Goal: Information Seeking & Learning: Learn about a topic

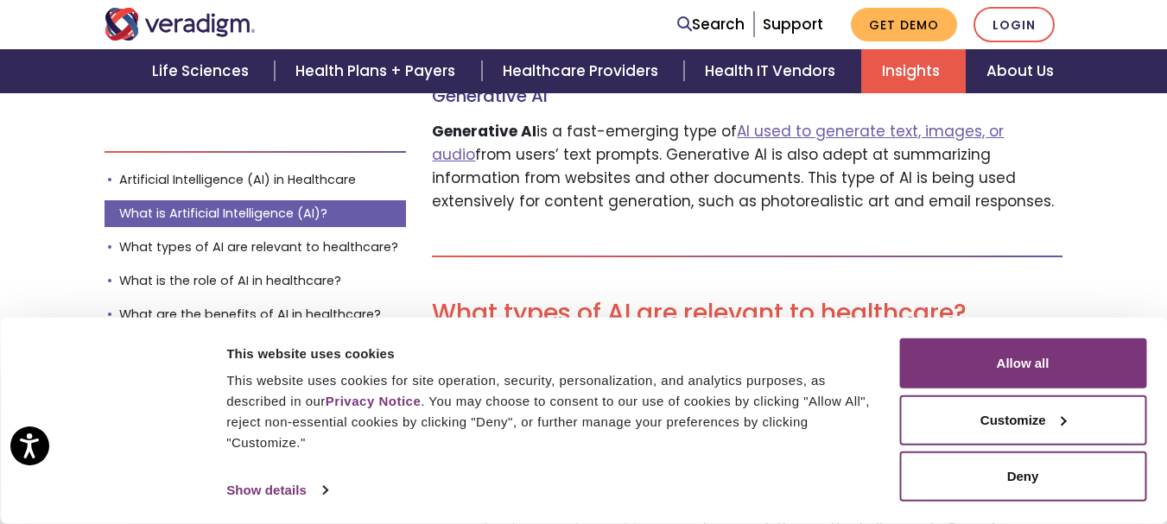
scroll to position [3629, 0]
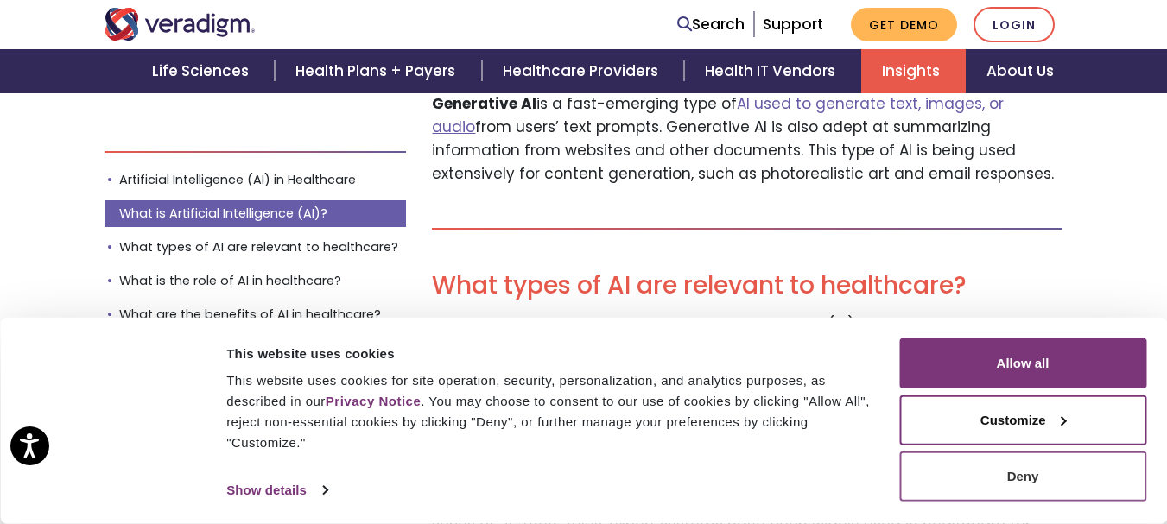
click at [1035, 475] on button "Deny" at bounding box center [1022, 477] width 247 height 50
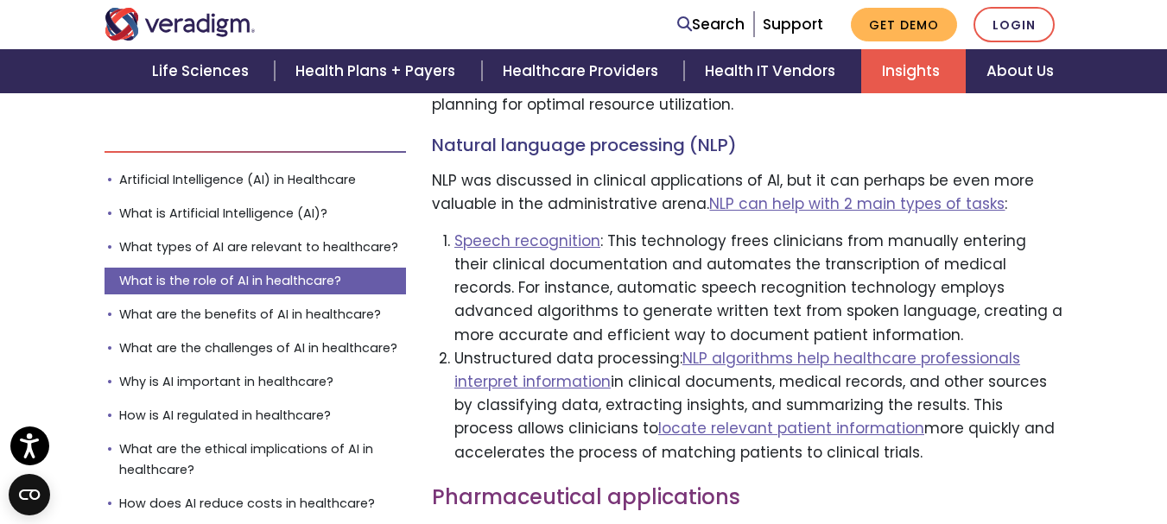
scroll to position [11664, 0]
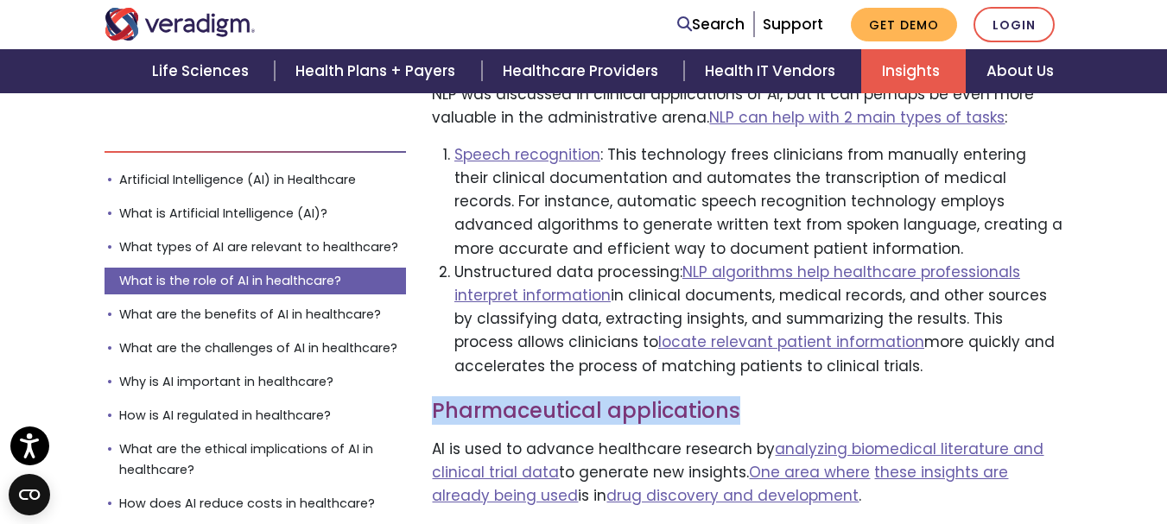
drag, startPoint x: 435, startPoint y: 177, endPoint x: 760, endPoint y: 187, distance: 325.9
click at [760, 399] on h3 "Pharmaceutical applications" at bounding box center [747, 411] width 631 height 25
copy h3 "Pharmaceutical applications"
drag, startPoint x: 427, startPoint y: 207, endPoint x: 1048, endPoint y: 349, distance: 637.4
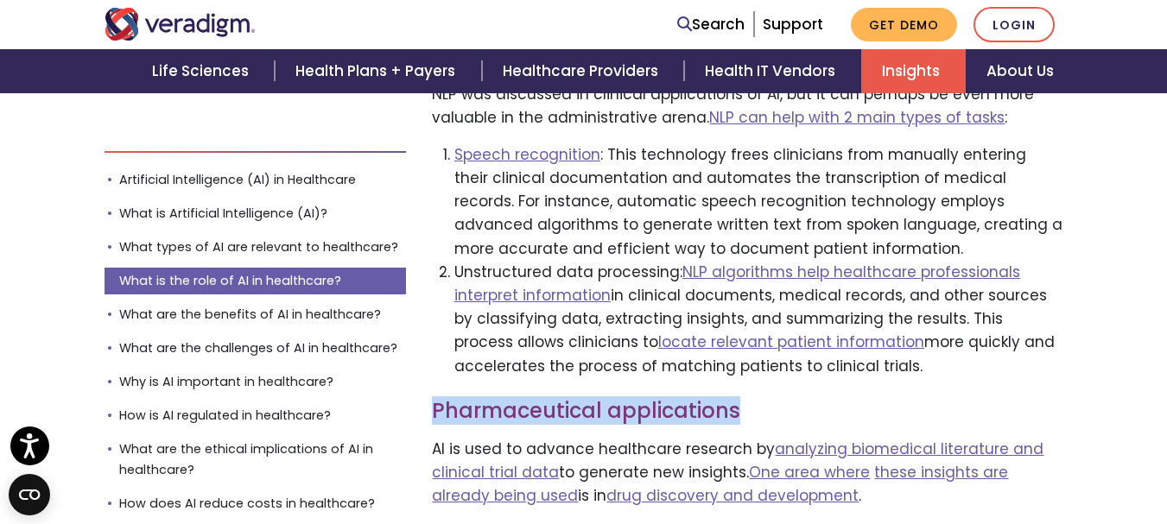
copy div "AI is used to advance healthcare research by analyzing biomedical literature an…"
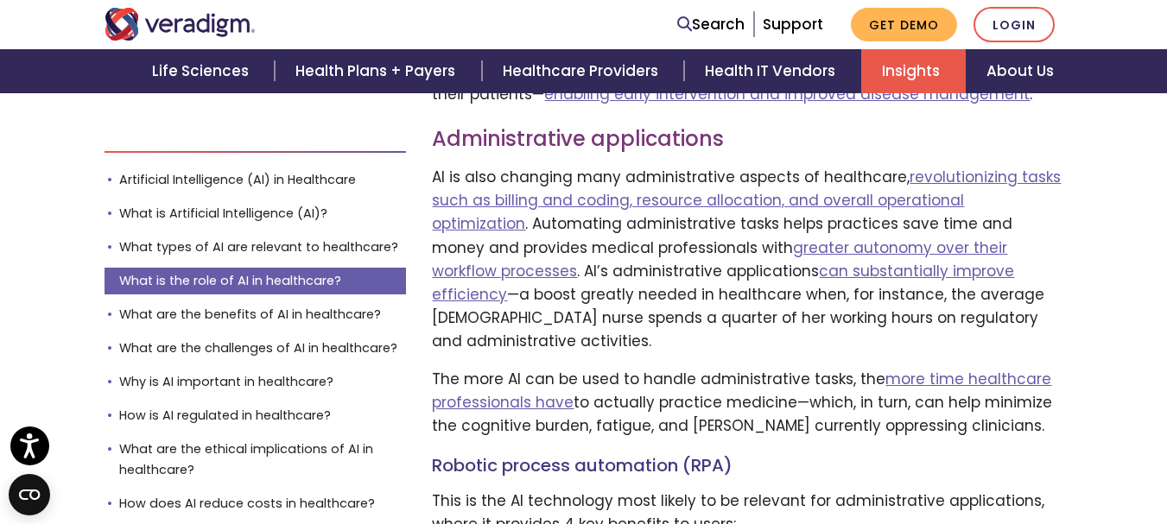
scroll to position [10368, 0]
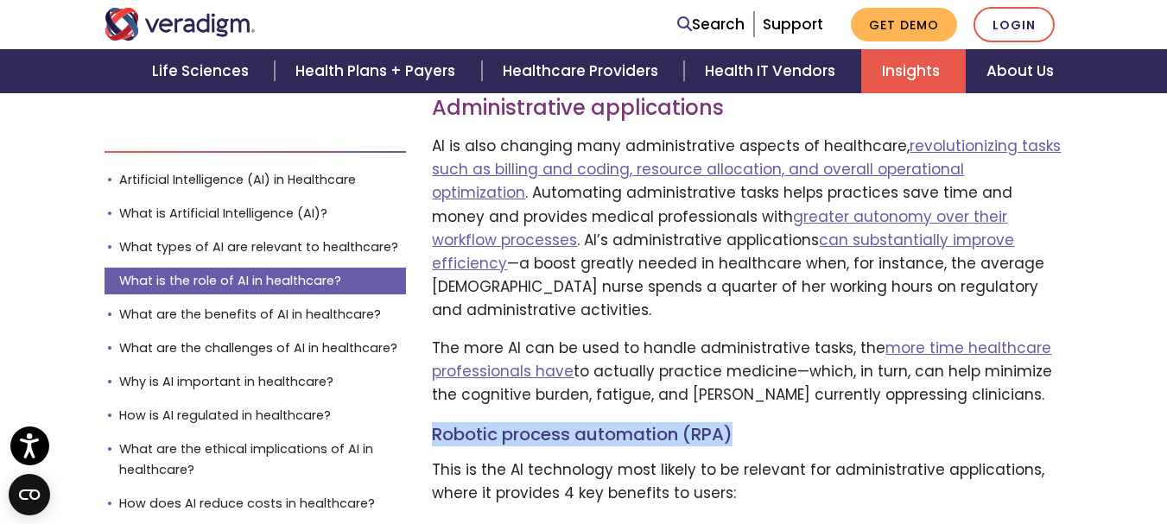
drag, startPoint x: 435, startPoint y: 194, endPoint x: 742, endPoint y: 200, distance: 307.6
click at [742, 424] on h4 "Robotic process automation (RPA)" at bounding box center [747, 434] width 631 height 21
copy h4 "Robotic process automation (RPA)"
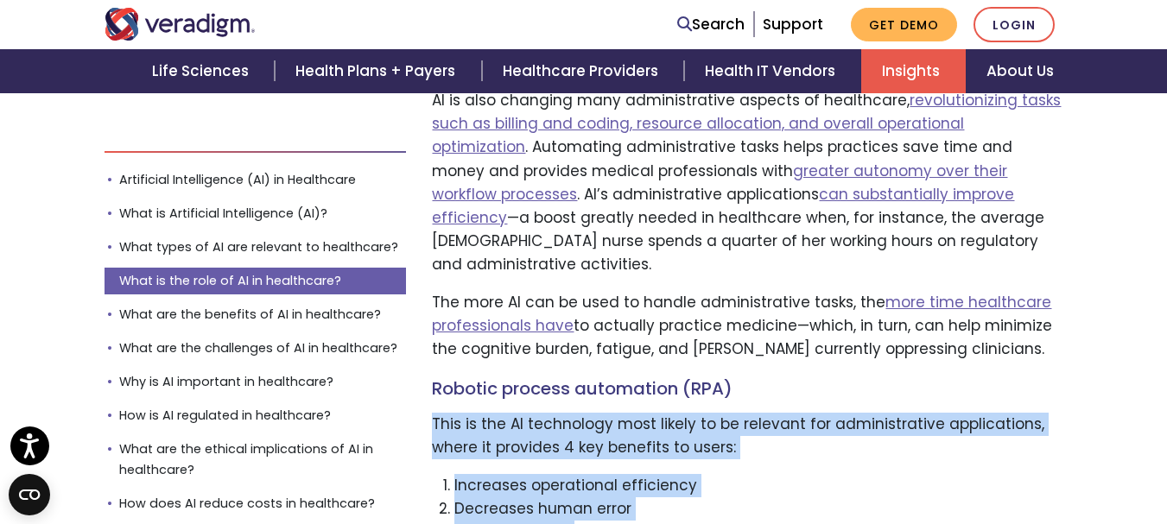
scroll to position [10455, 0]
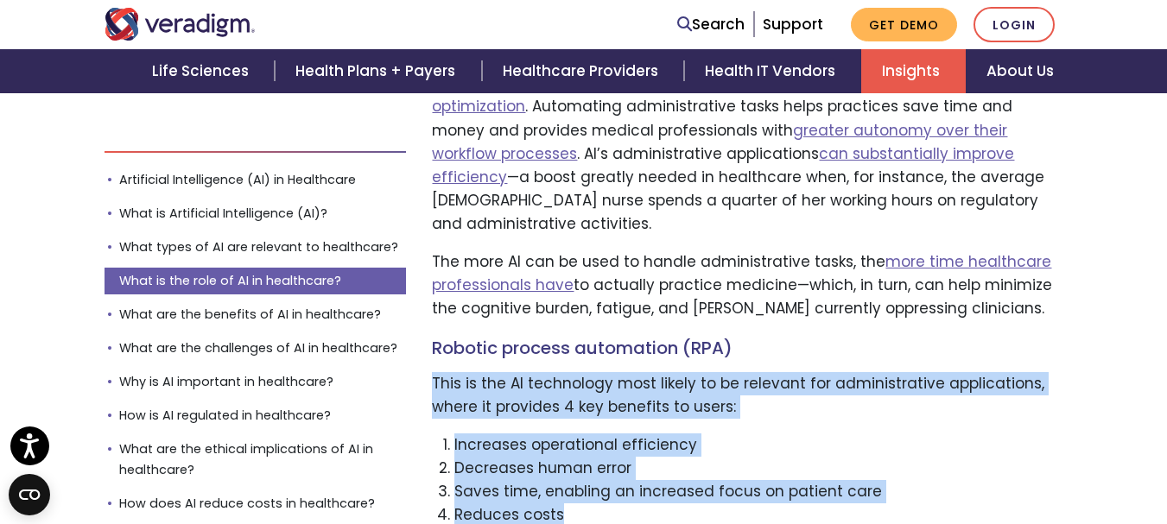
drag, startPoint x: 433, startPoint y: 233, endPoint x: 578, endPoint y: 290, distance: 156.0
click at [612, 504] on li "Reduces costs" at bounding box center [758, 515] width 609 height 23
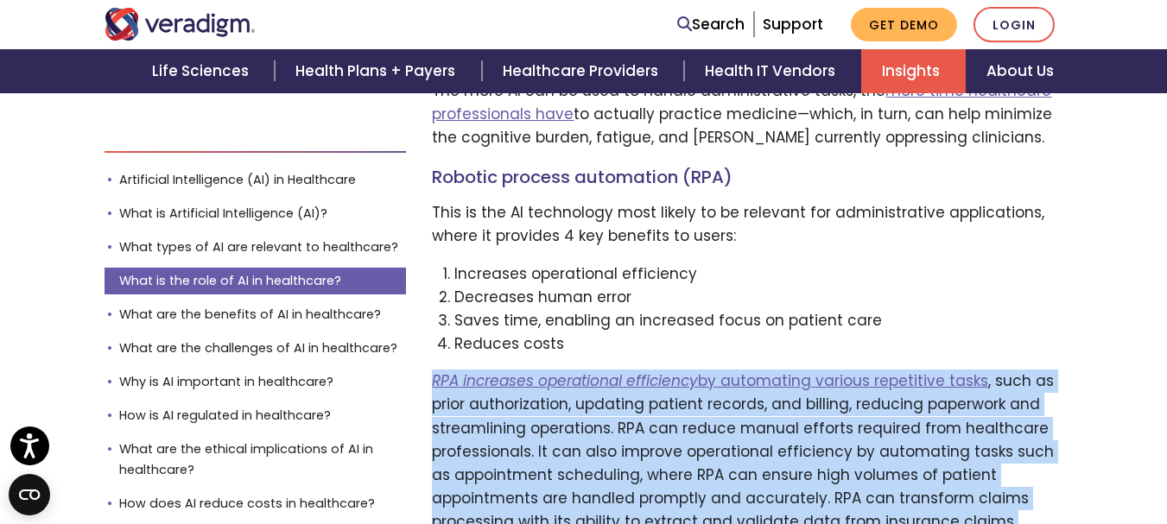
scroll to position [10627, 0]
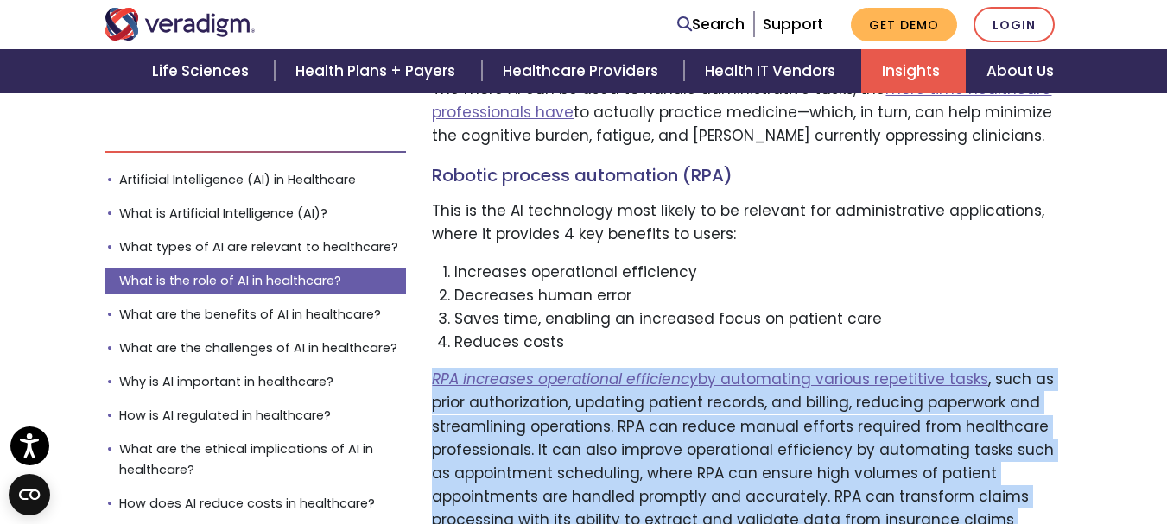
drag, startPoint x: 427, startPoint y: 309, endPoint x: 595, endPoint y: 357, distance: 175.1
copy p "RPA increases operational efficiency by automating various repetitive tasks , s…"
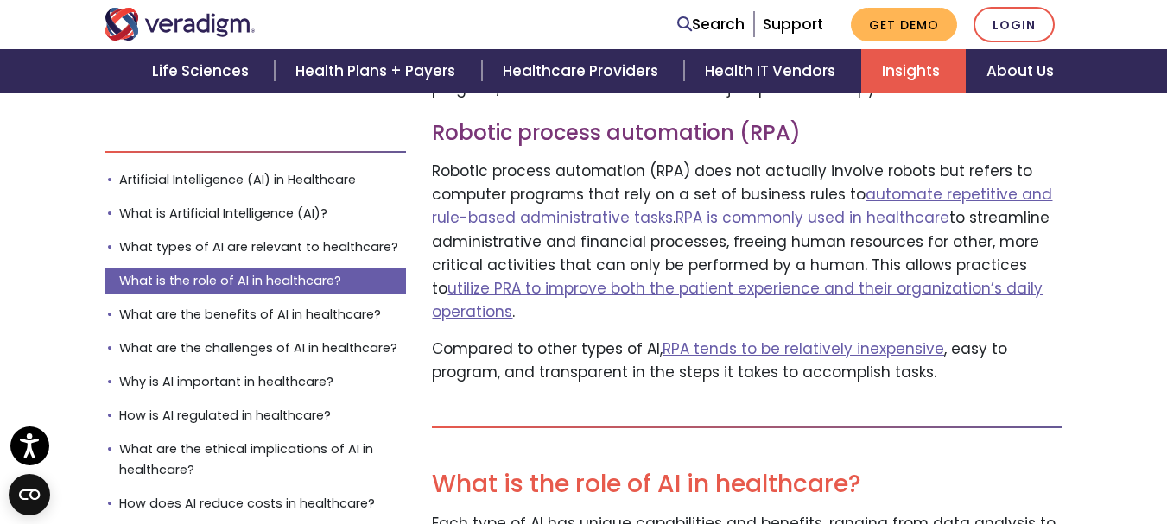
scroll to position [6826, 0]
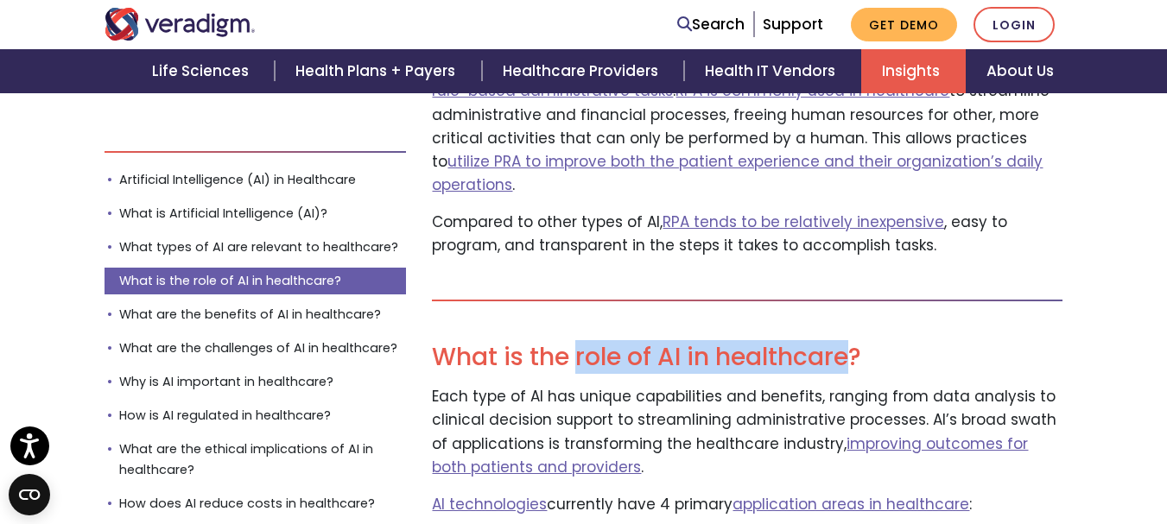
drag, startPoint x: 577, startPoint y: 189, endPoint x: 848, endPoint y: 192, distance: 271.3
click at [848, 343] on h2 "What is the role of AI in healthcare?" at bounding box center [747, 357] width 631 height 29
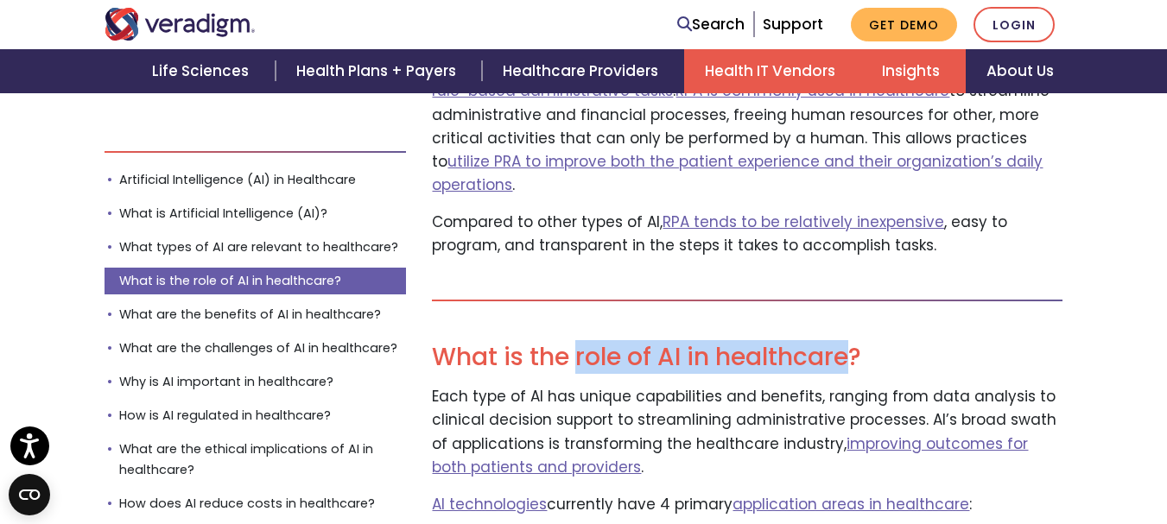
copy h2 "role of AI in healthcare"
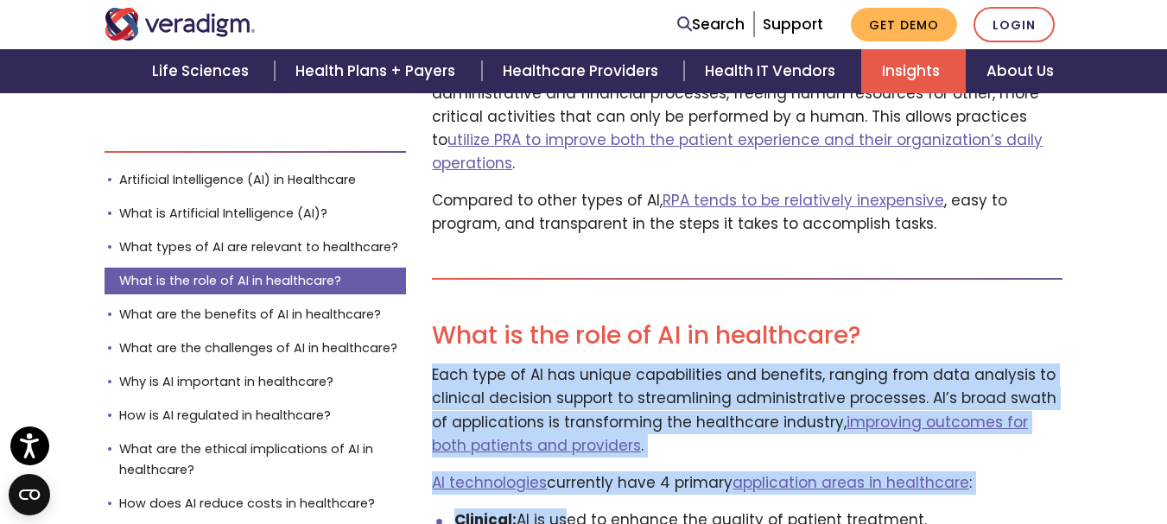
scroll to position [6912, 0]
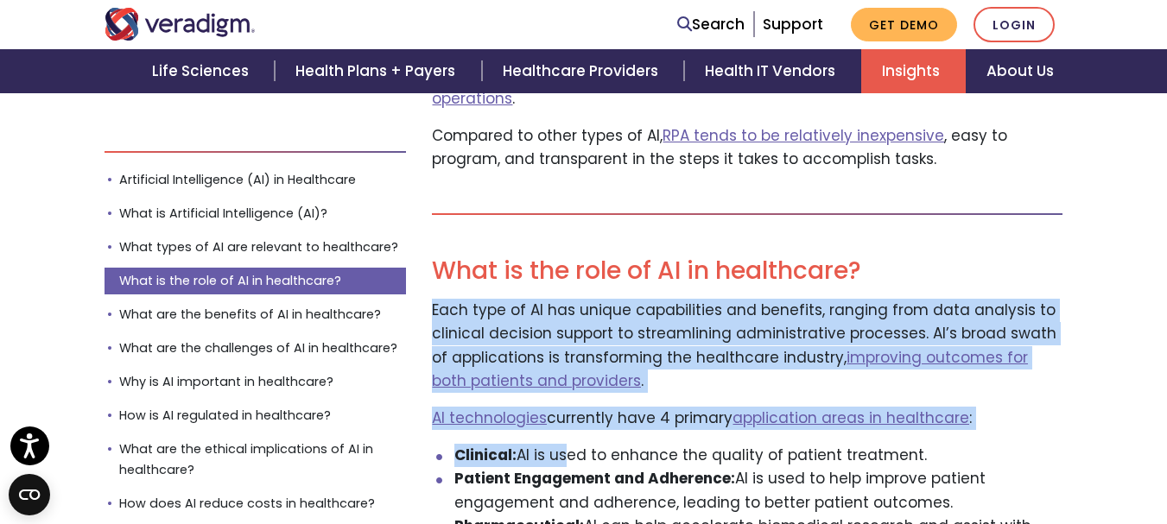
drag, startPoint x: 433, startPoint y: 231, endPoint x: 586, endPoint y: 428, distance: 249.4
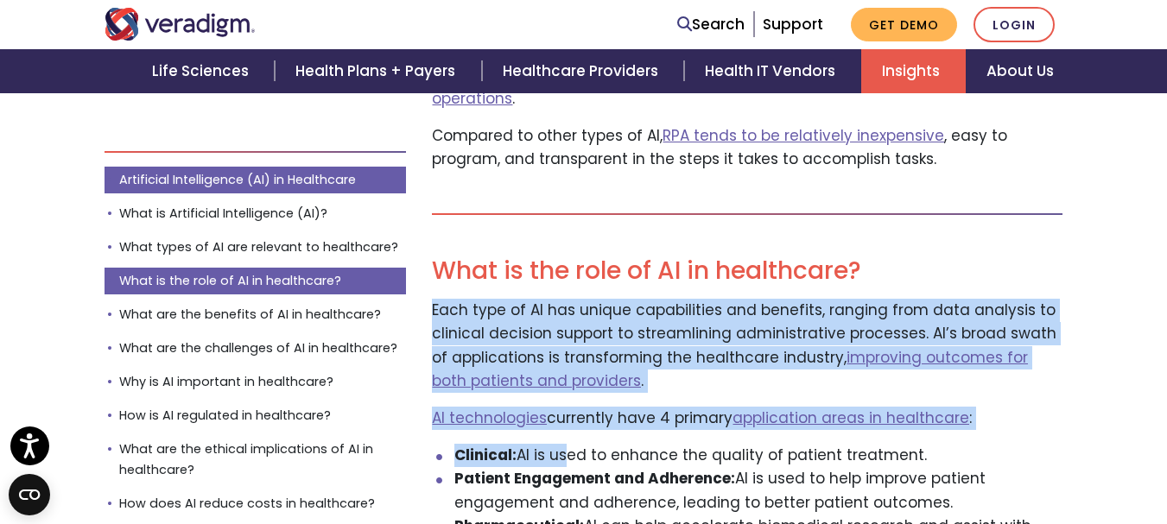
copy div "Each type of AI has unique capabilities and benefits, ranging from data analysi…"
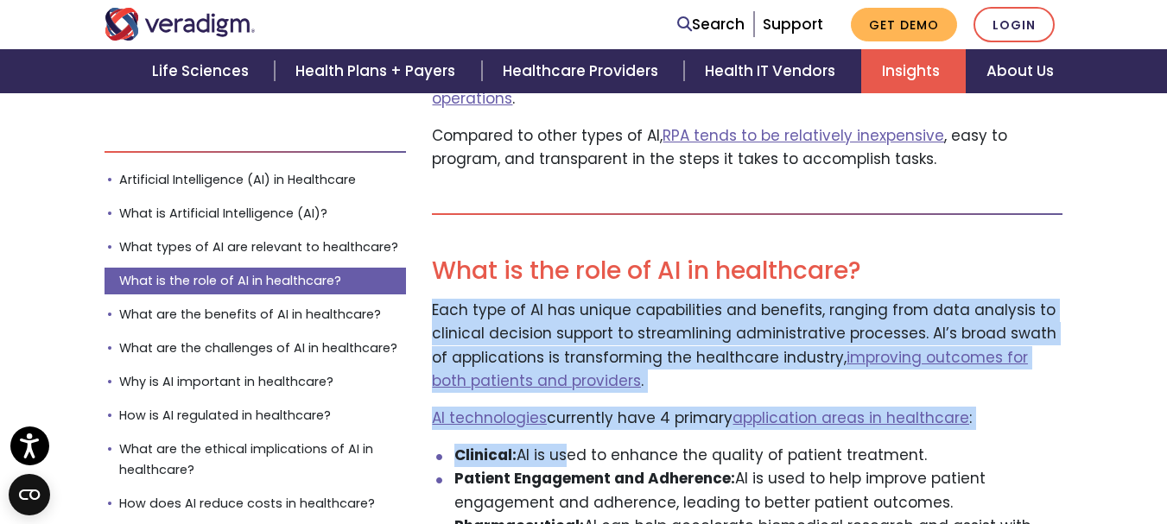
click at [689, 299] on p "Each type of AI has unique capabilities and benefits, ranging from data analysi…" at bounding box center [747, 346] width 631 height 94
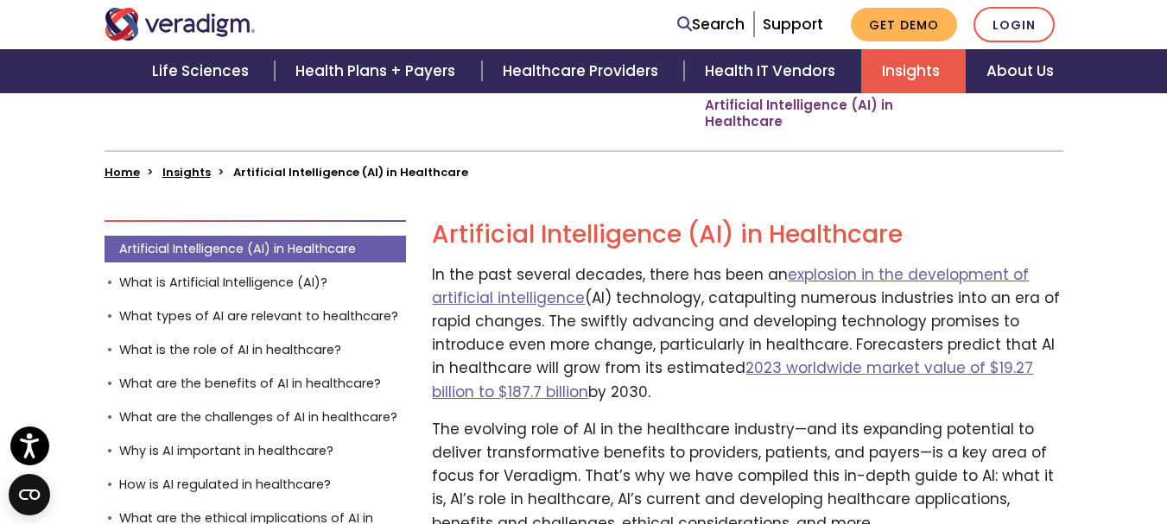
scroll to position [432, 0]
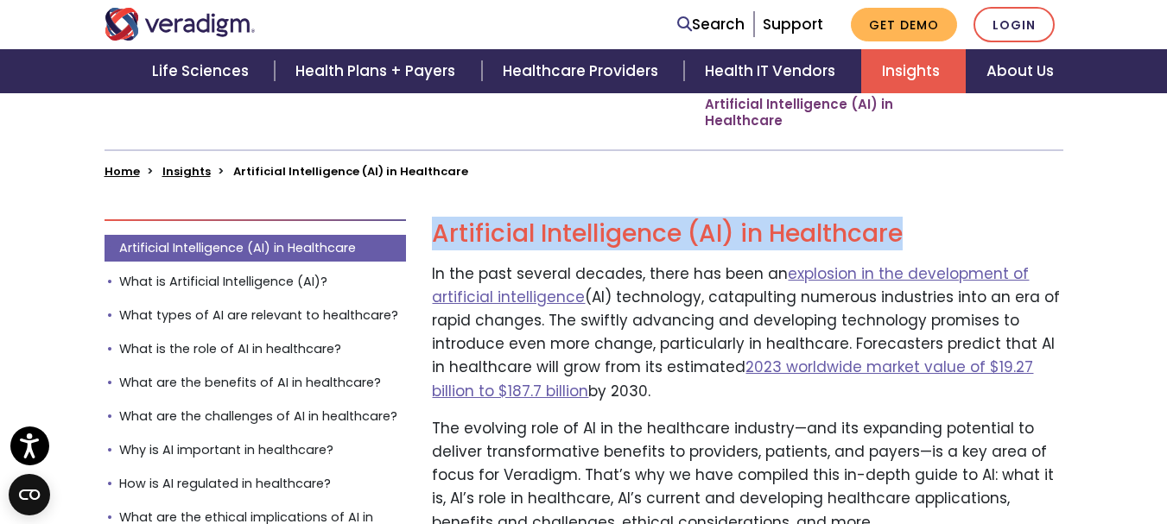
drag, startPoint x: 439, startPoint y: 232, endPoint x: 912, endPoint y: 232, distance: 473.5
click at [912, 232] on h2 "Artificial Intelligence (AI) in Healthcare" at bounding box center [747, 233] width 631 height 29
copy h2 "Artificial Intelligence (AI) in Healthcare"
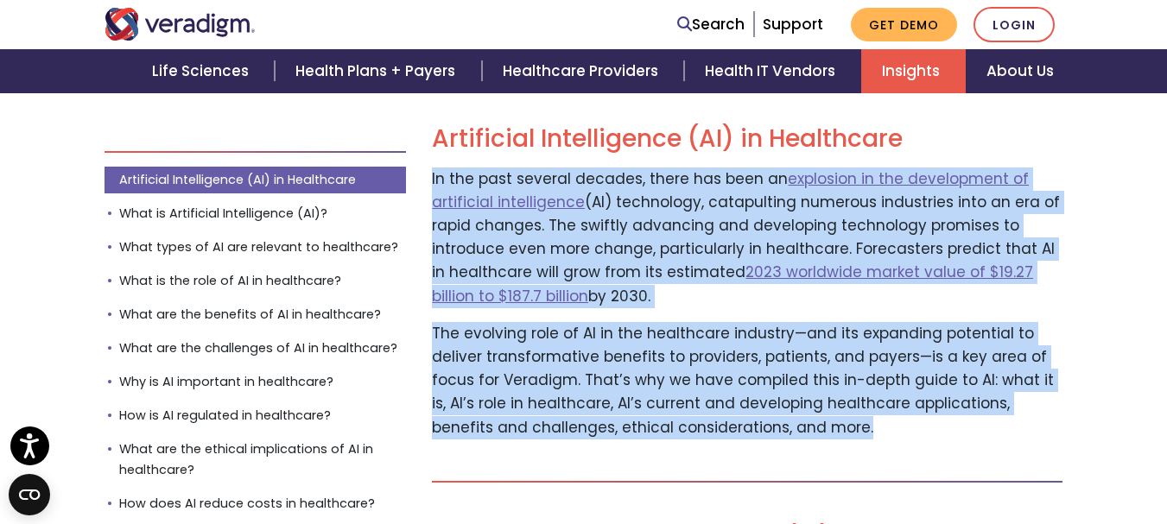
scroll to position [605, 0]
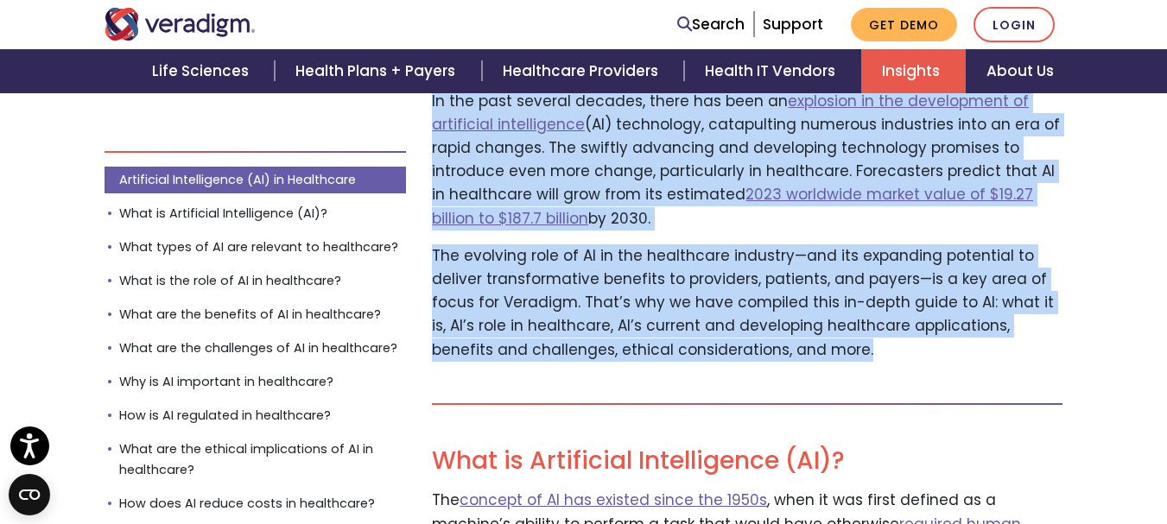
drag, startPoint x: 432, startPoint y: 270, endPoint x: 810, endPoint y: 361, distance: 389.2
copy div "In the past several decades, there has been an explosion in the development of …"
